Goal: Task Accomplishment & Management: Use online tool/utility

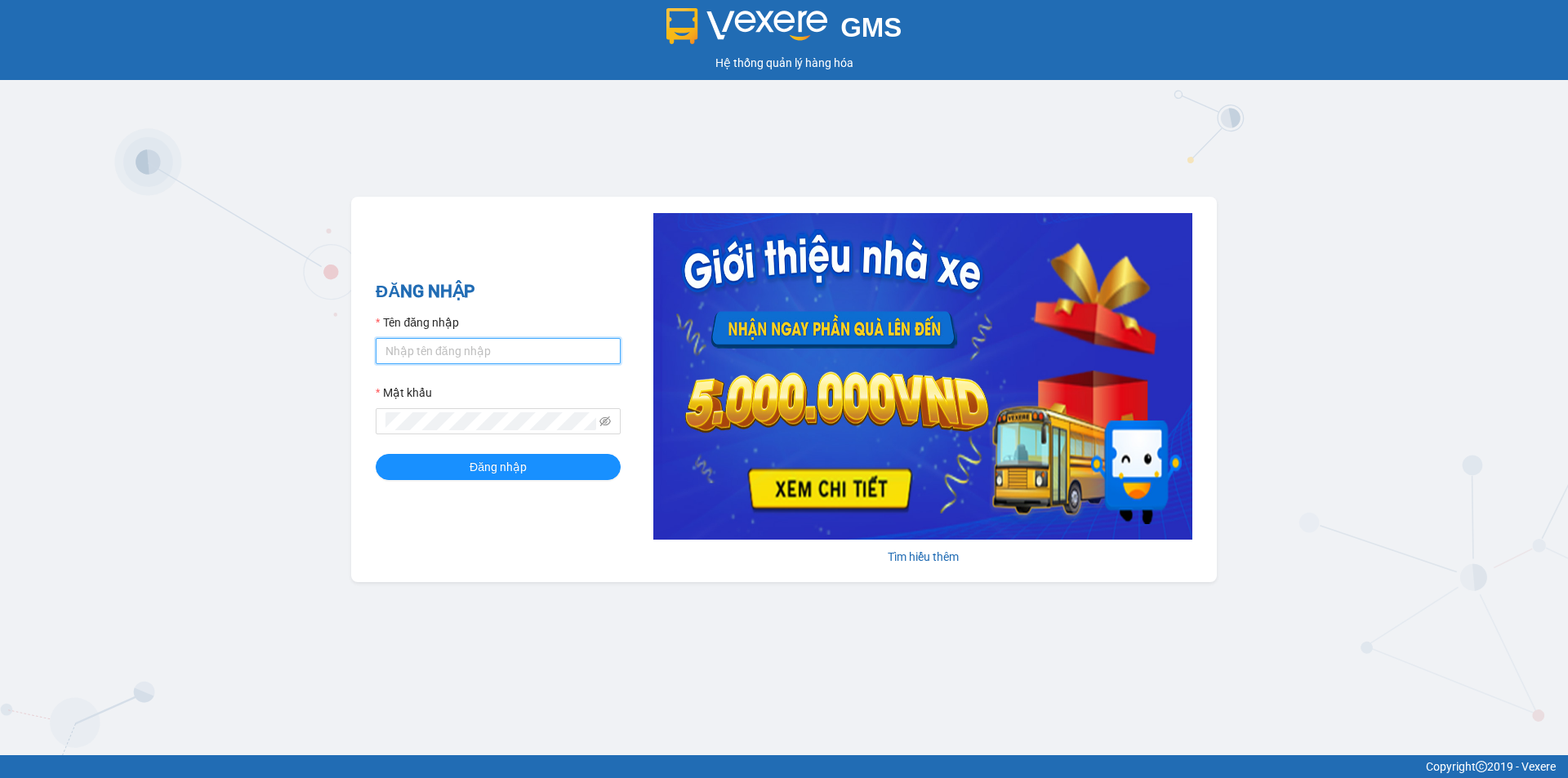
click at [470, 346] on input "Tên đăng nhập" at bounding box center [498, 352] width 245 height 26
type input "lttthao.ducphatth"
click at [375, 454] on button "Đăng nhập" at bounding box center [498, 467] width 245 height 26
